Goal: Task Accomplishment & Management: Manage account settings

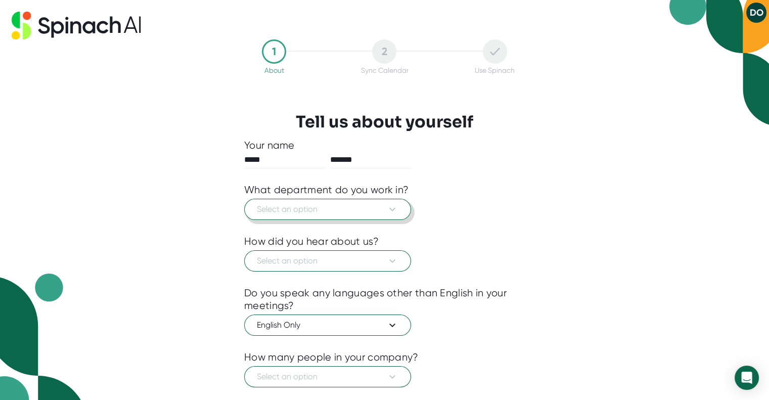
click at [386, 202] on button "Select an option" at bounding box center [327, 209] width 167 height 21
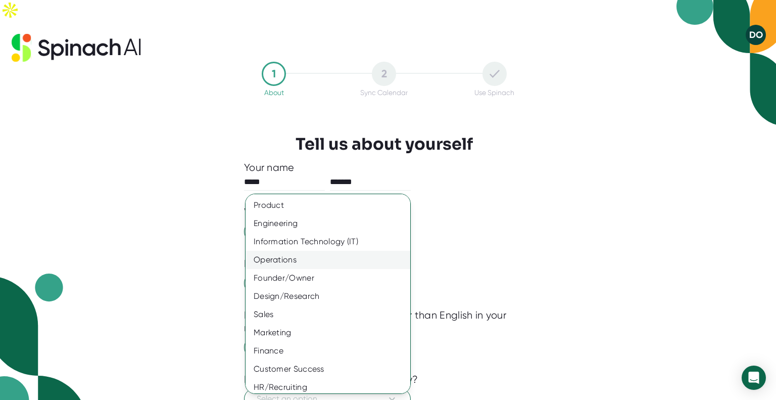
click at [307, 262] on div "Operations" at bounding box center [332, 260] width 172 height 18
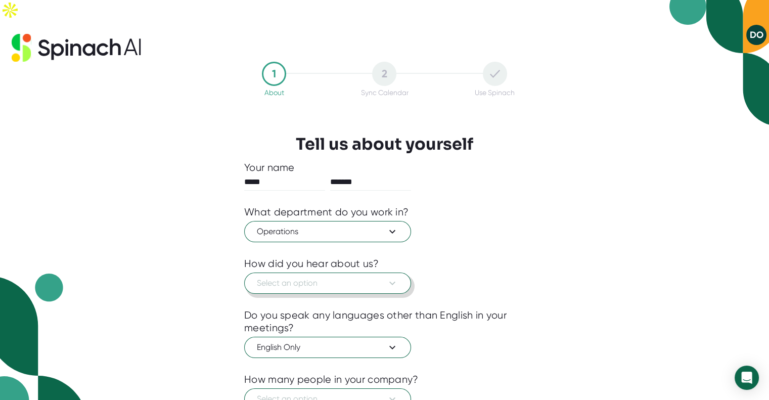
click at [324, 277] on span "Select an option" at bounding box center [328, 283] width 142 height 12
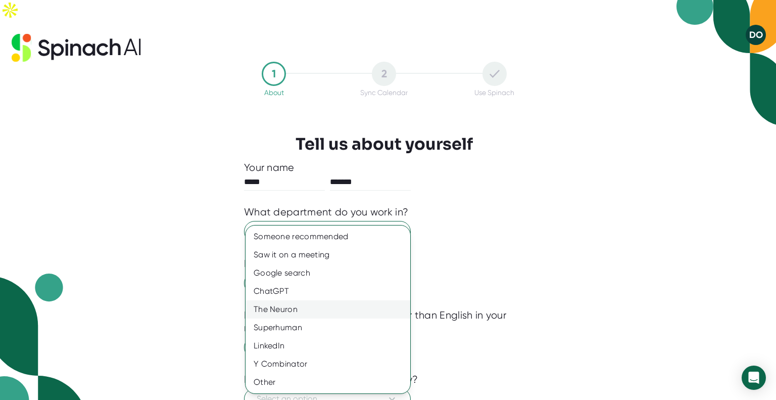
click at [291, 312] on div "The Neuron" at bounding box center [328, 309] width 165 height 18
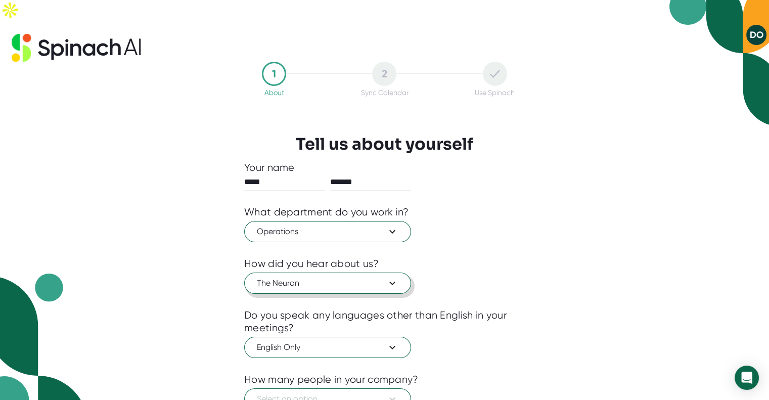
scroll to position [58, 0]
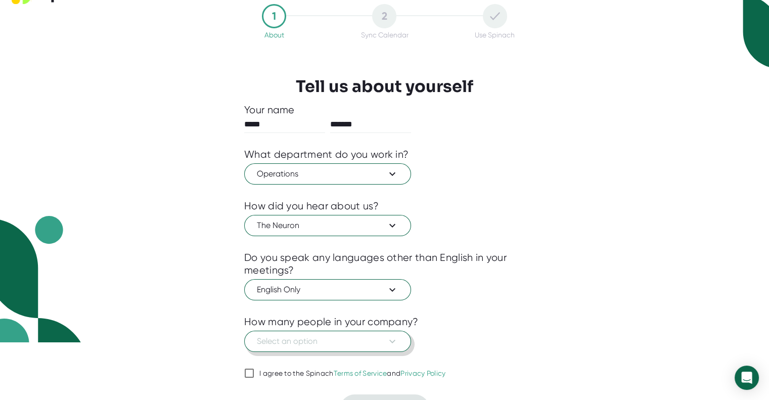
click at [352, 335] on span "Select an option" at bounding box center [328, 341] width 142 height 12
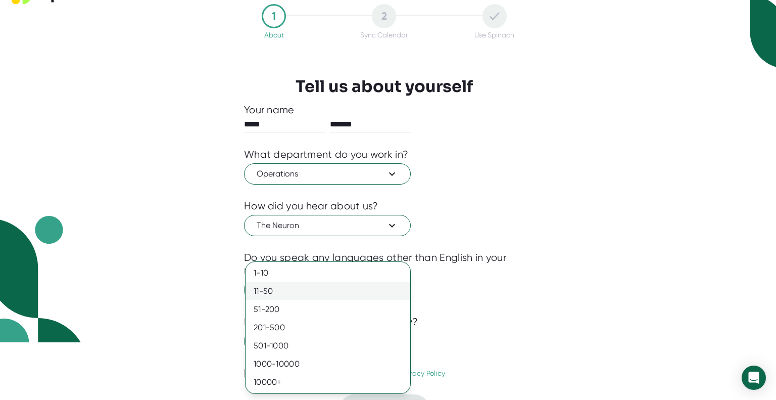
click at [293, 294] on div "11-50" at bounding box center [328, 291] width 165 height 18
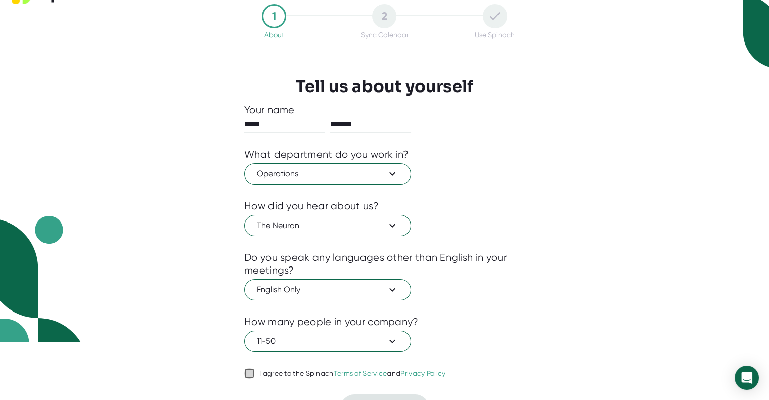
click at [248, 367] on input "I agree to the Spinach Terms of Service and Privacy Policy" at bounding box center [249, 373] width 10 height 12
checkbox input "true"
click at [378, 399] on span "Next" at bounding box center [384, 408] width 17 height 10
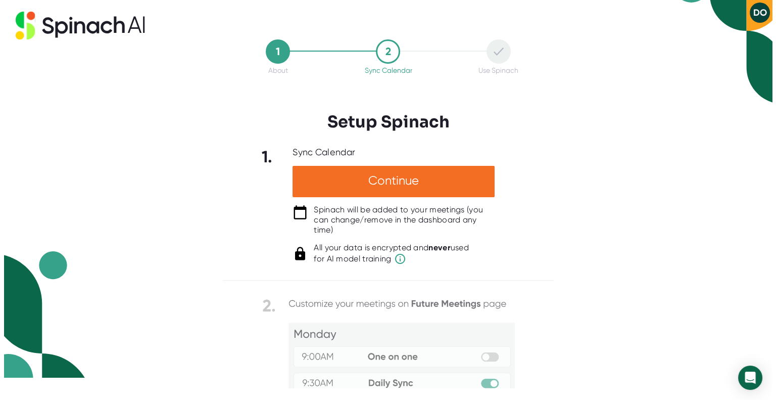
scroll to position [0, 0]
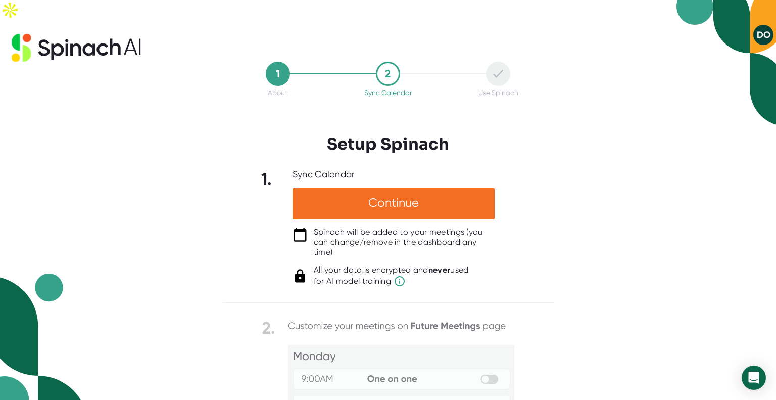
click at [629, 247] on div "1 About 2 Sync Calendar Use Spinach Setup Spinach 1. Sync Calendar Continue Spi…" at bounding box center [388, 222] width 776 height 400
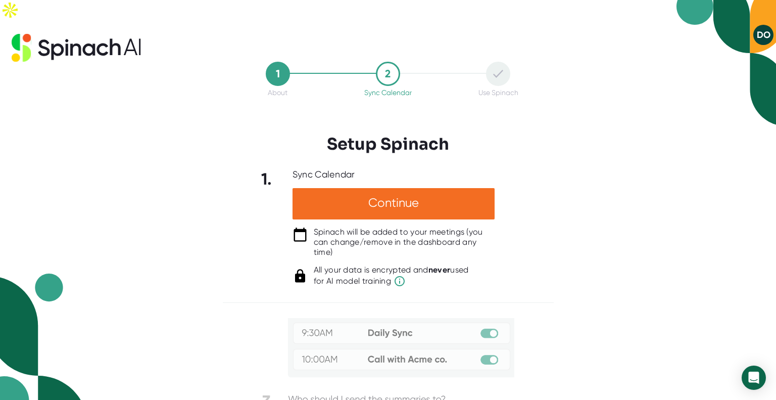
scroll to position [113, 0]
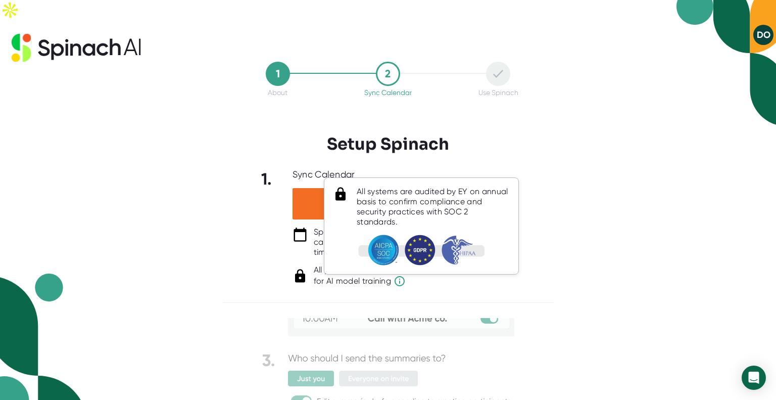
click at [400, 263] on img at bounding box center [421, 250] width 126 height 31
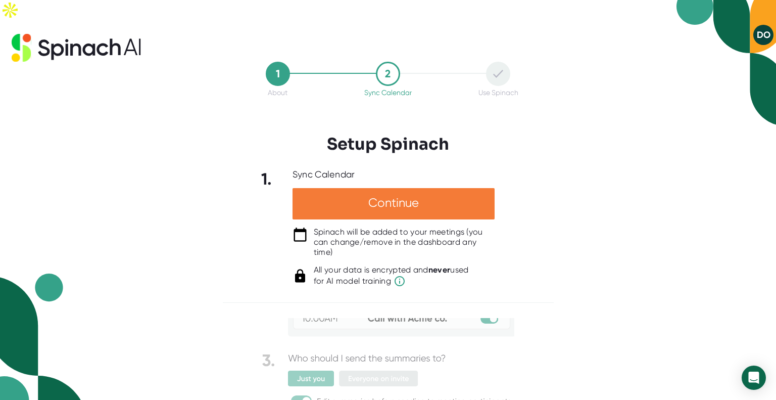
click at [413, 188] on div "Continue" at bounding box center [394, 203] width 202 height 31
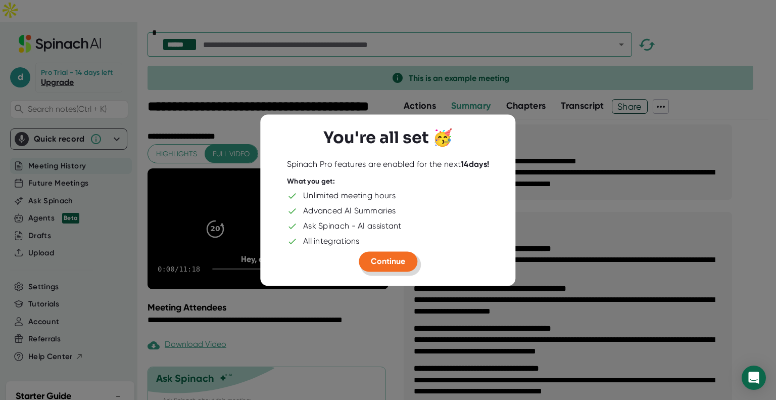
click at [389, 260] on span "Continue" at bounding box center [388, 261] width 34 height 10
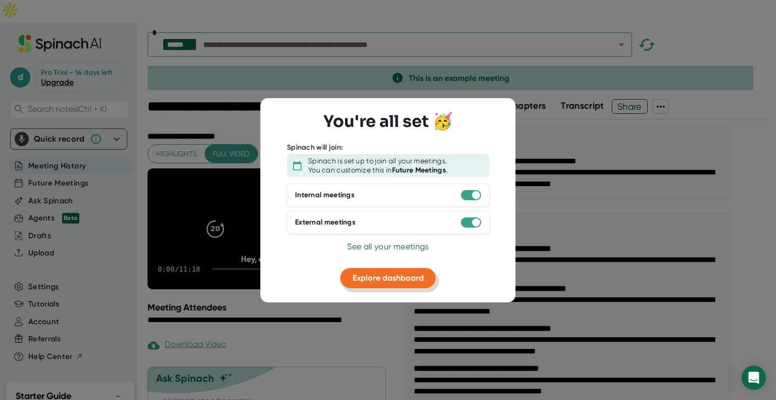
click at [388, 277] on span "Explore dashboard" at bounding box center [388, 278] width 71 height 10
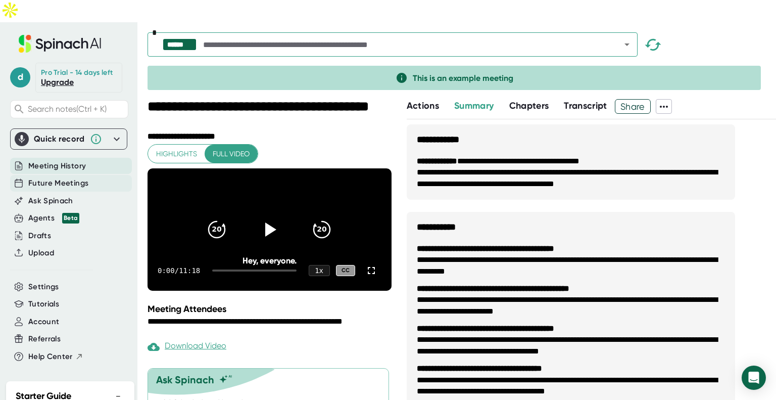
click at [55, 177] on span "Future Meetings" at bounding box center [58, 183] width 60 height 12
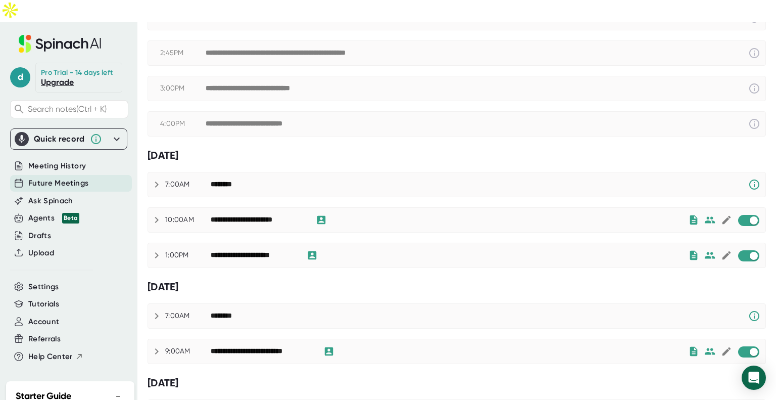
scroll to position [257, 0]
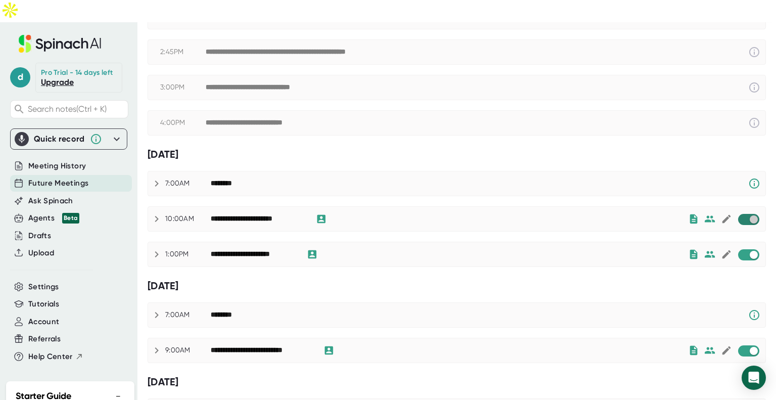
click at [741, 215] on input "checkbox" at bounding box center [753, 219] width 29 height 9
click at [738, 249] on span at bounding box center [748, 254] width 21 height 11
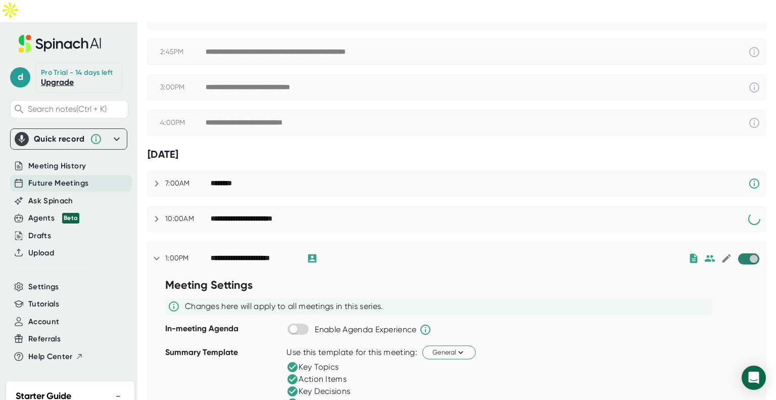
click at [744, 254] on input "checkbox" at bounding box center [753, 258] width 29 height 9
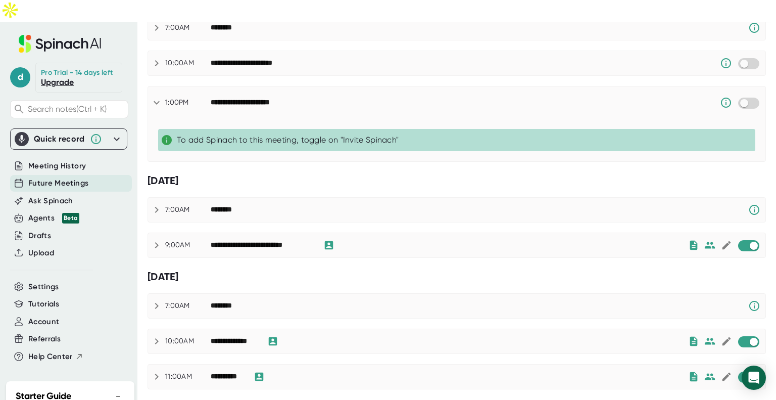
scroll to position [420, 0]
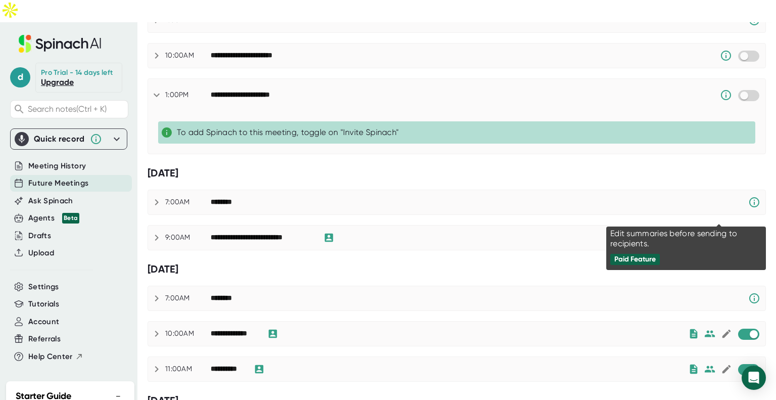
click at [722, 234] on icon at bounding box center [726, 238] width 9 height 9
checkbox input "true"
click at [633, 259] on div "Paid Feature" at bounding box center [635, 259] width 41 height 9
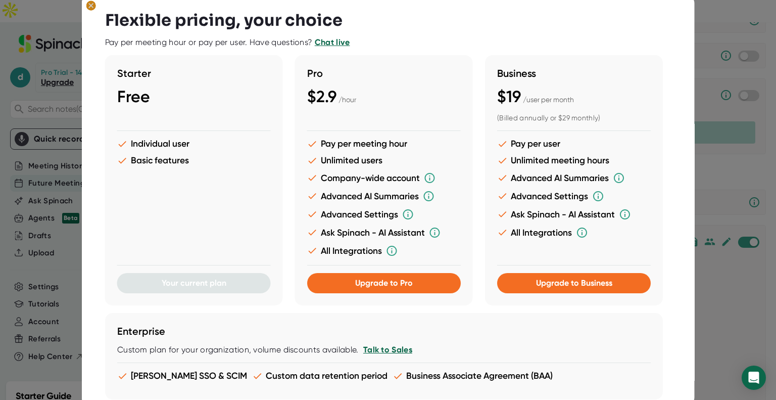
click at [89, 7] on icon at bounding box center [91, 5] width 5 height 5
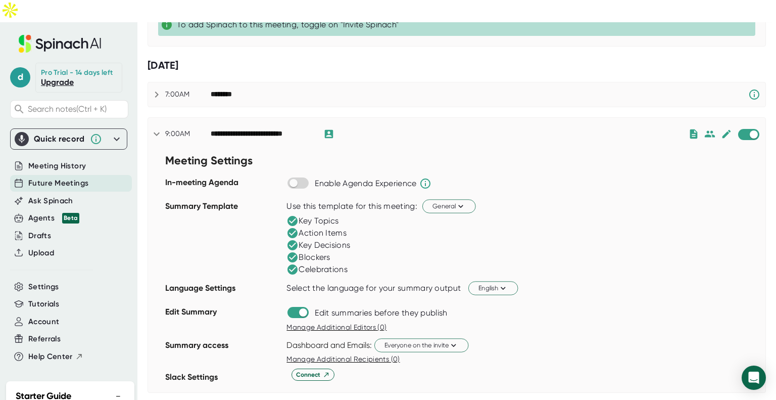
scroll to position [527, 0]
click at [748, 130] on input "checkbox" at bounding box center [753, 134] width 29 height 9
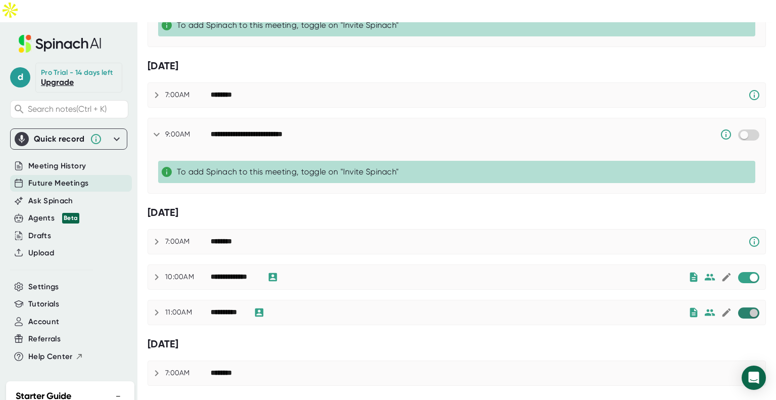
click at [739, 308] on input "checkbox" at bounding box center [753, 312] width 29 height 9
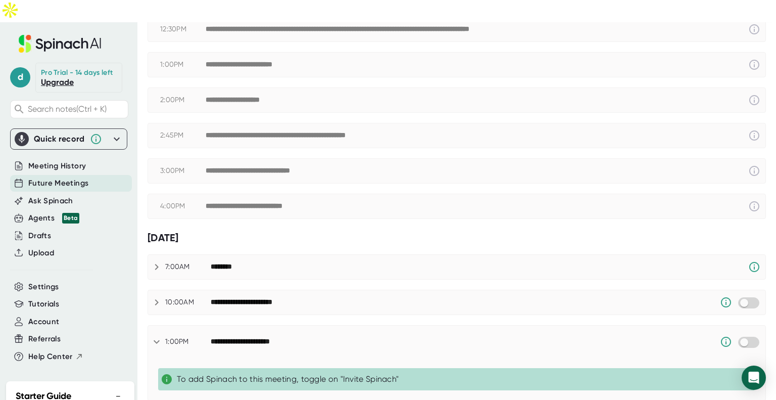
scroll to position [172, 0]
click at [38, 212] on div "Agents Beta" at bounding box center [53, 218] width 51 height 12
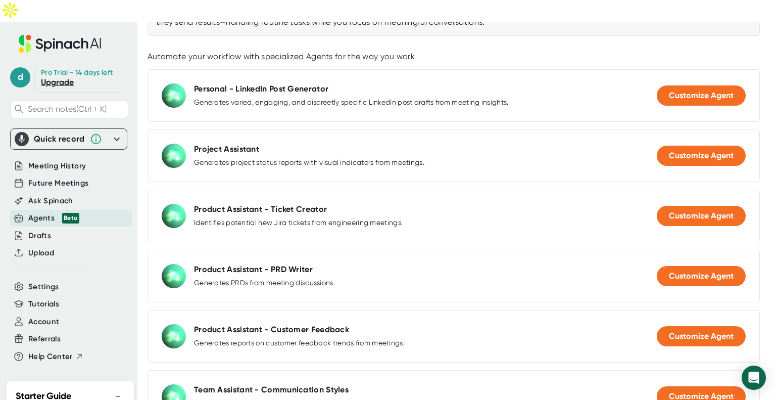
scroll to position [145, 0]
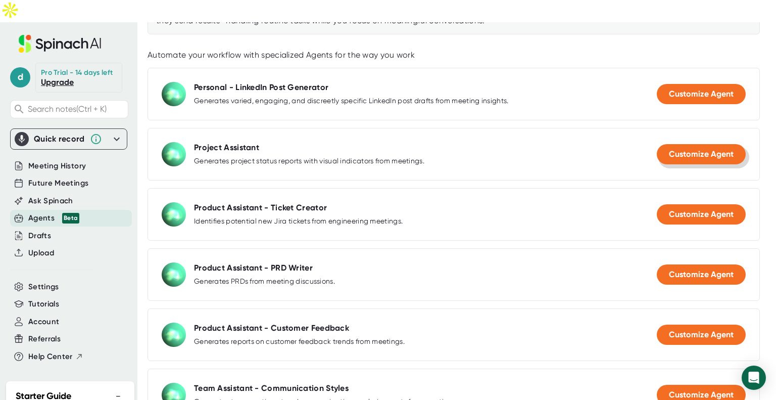
click at [684, 149] on span "Customize Agent" at bounding box center [701, 154] width 65 height 10
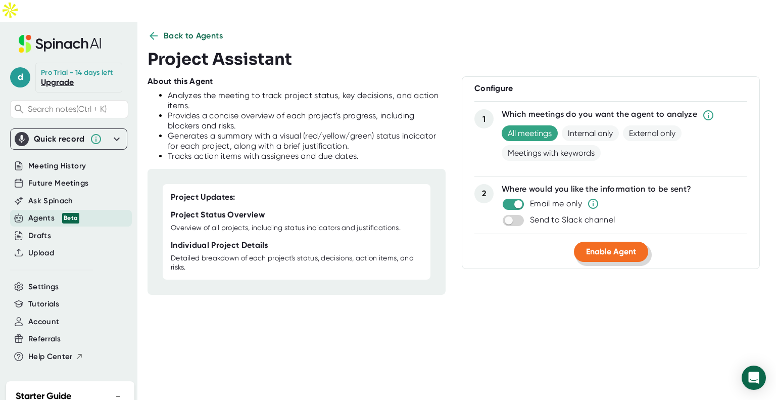
click at [605, 247] on span "Enable Agent" at bounding box center [611, 252] width 50 height 10
click at [192, 42] on div at bounding box center [454, 46] width 613 height 8
click at [192, 30] on span "Back to Agents" at bounding box center [194, 36] width 60 height 12
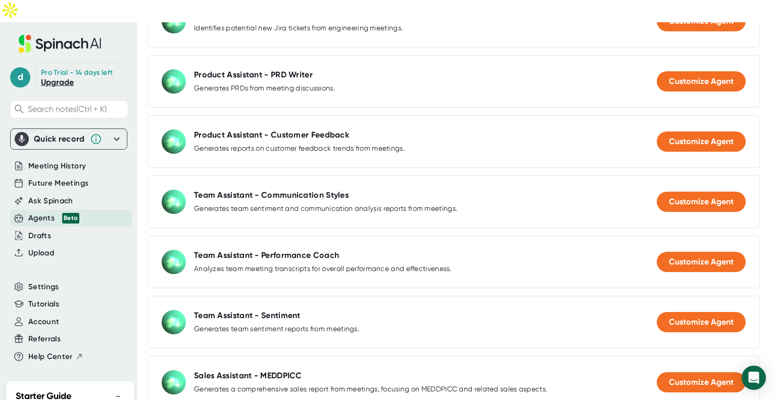
scroll to position [370, 0]
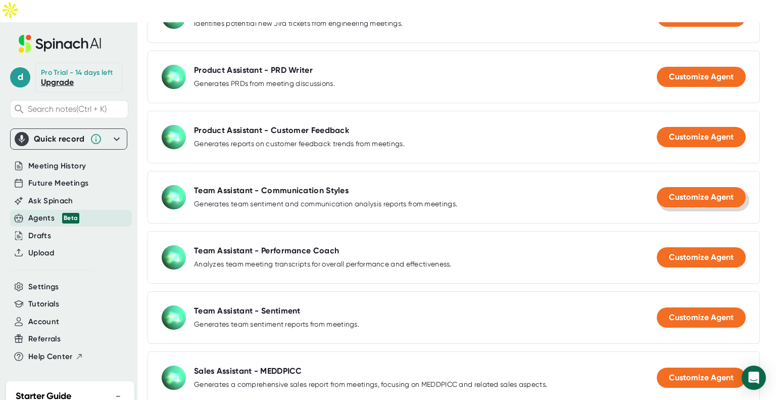
click at [681, 192] on span "Customize Agent" at bounding box center [701, 197] width 65 height 10
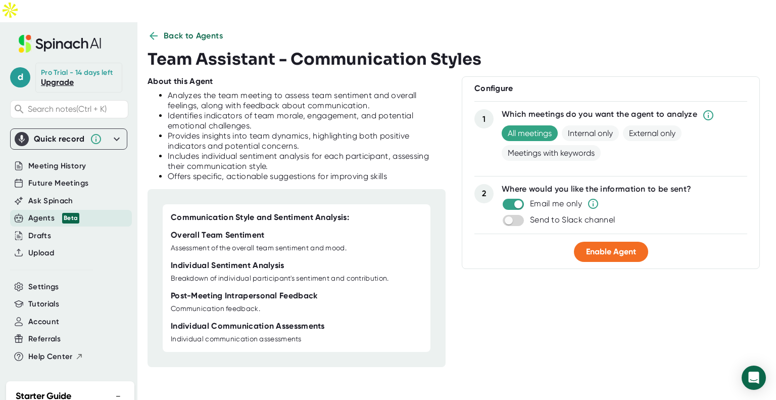
scroll to position [16, 0]
click at [615, 247] on span "Enable Agent" at bounding box center [611, 252] width 50 height 10
click at [186, 30] on span "Back to Agents" at bounding box center [194, 36] width 60 height 12
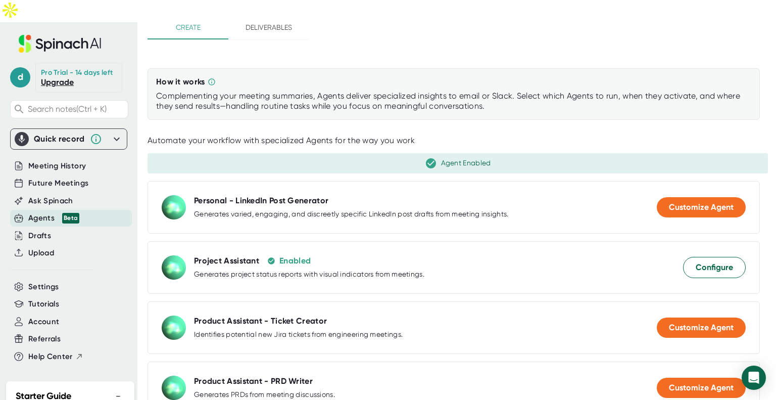
scroll to position [57, 0]
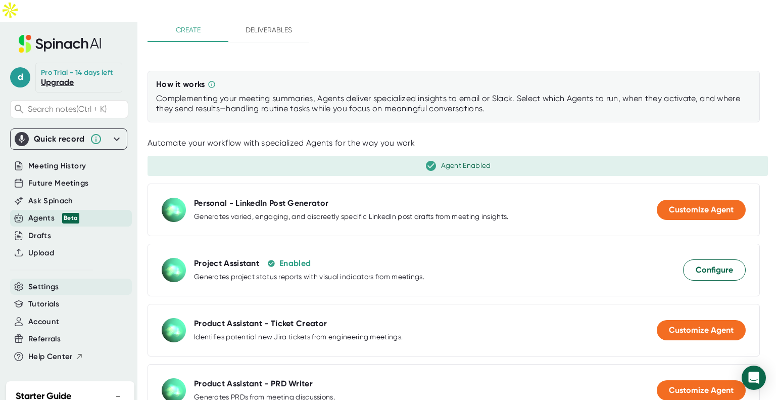
click at [43, 281] on span "Settings" at bounding box center [43, 287] width 31 height 12
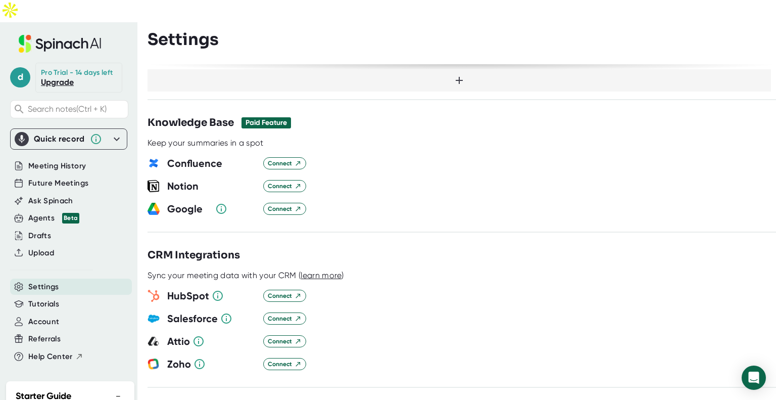
scroll to position [928, 0]
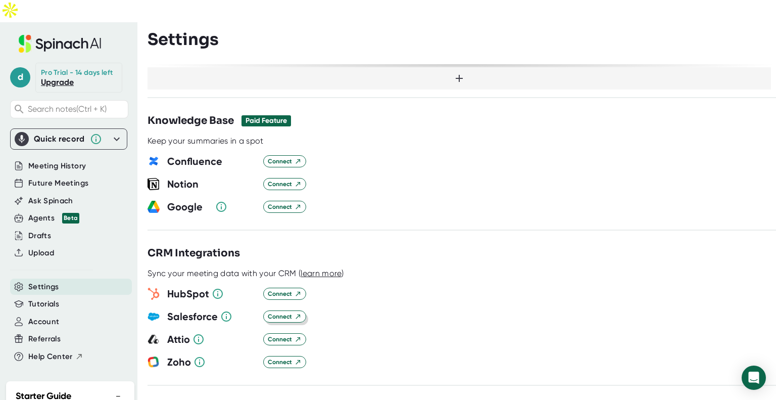
click at [284, 312] on span "Connect" at bounding box center [285, 316] width 34 height 9
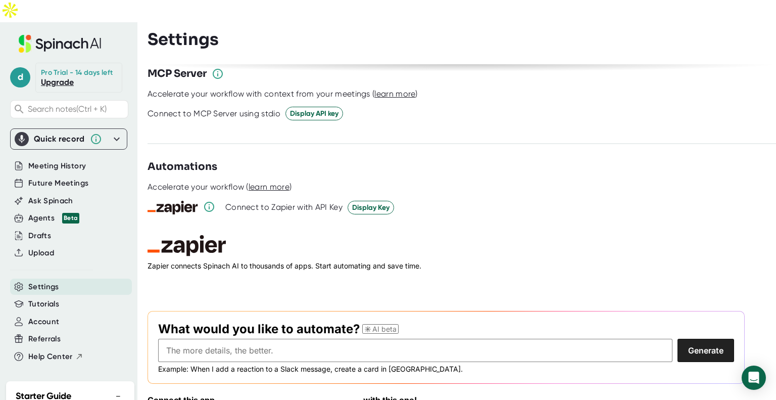
scroll to position [1377, 0]
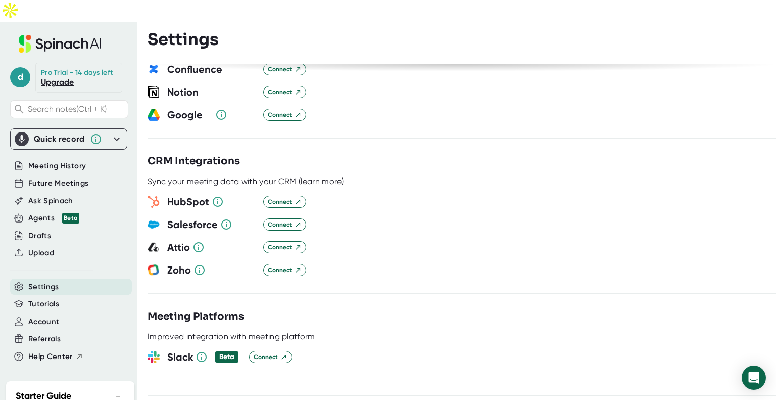
scroll to position [1019, 0]
click at [275, 220] on span "Connect" at bounding box center [285, 224] width 34 height 9
click at [285, 217] on div "Salesforce Connect" at bounding box center [462, 224] width 629 height 15
click at [284, 220] on span "Connect" at bounding box center [285, 224] width 34 height 9
